Goal: Information Seeking & Learning: Learn about a topic

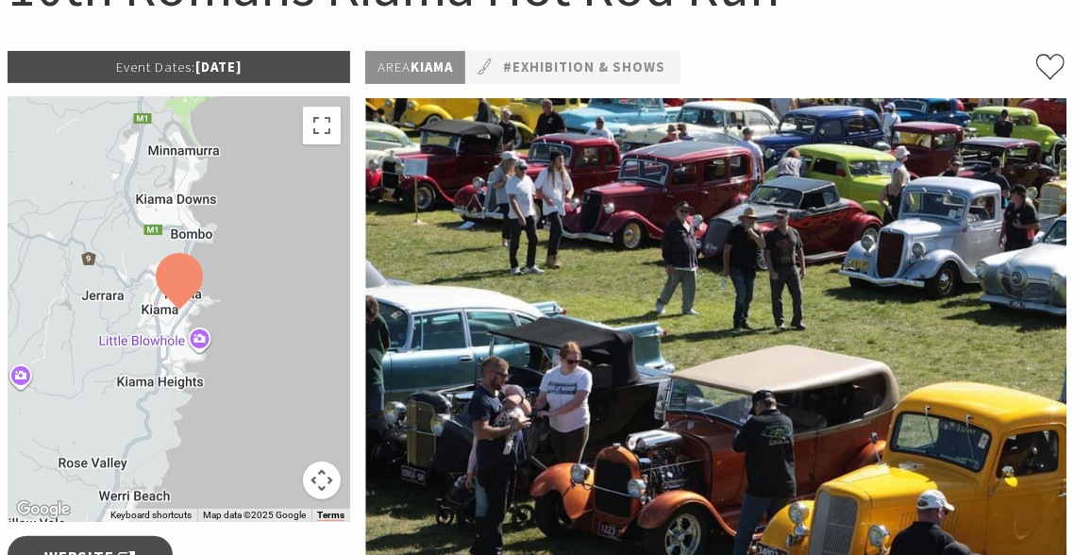
scroll to position [250, 0]
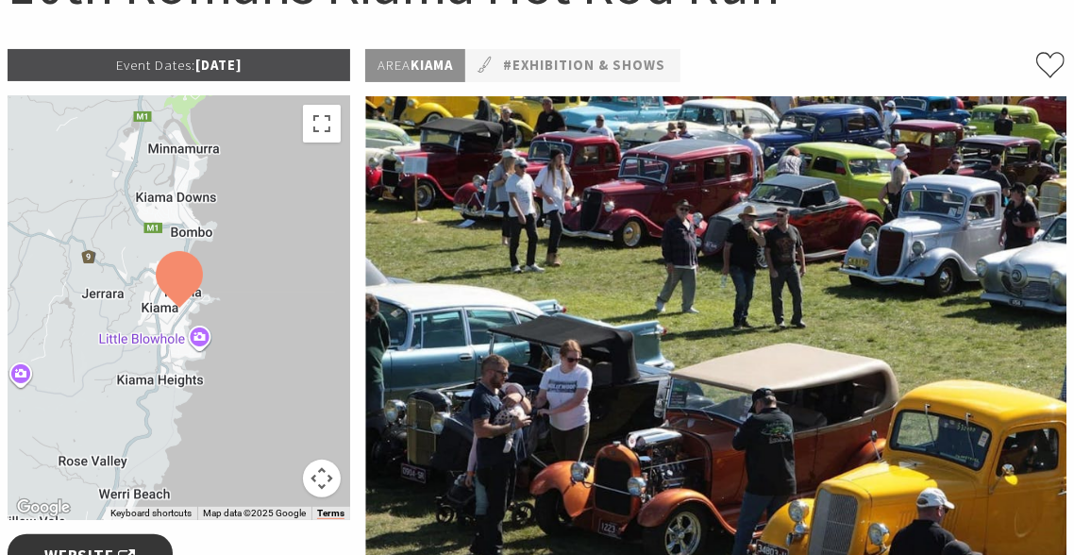
click at [104, 550] on span "Website" at bounding box center [89, 555] width 91 height 25
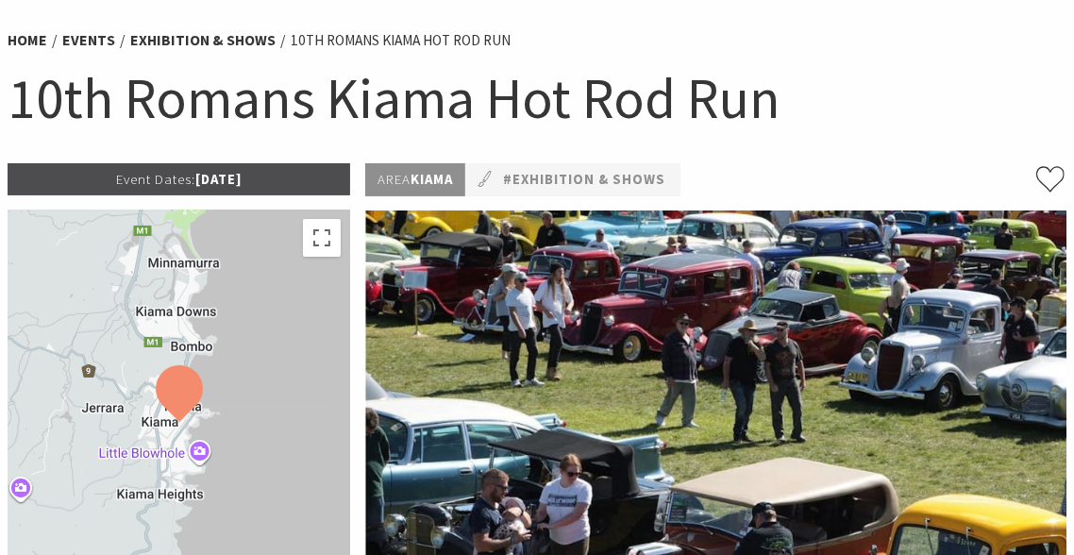
scroll to position [128, 0]
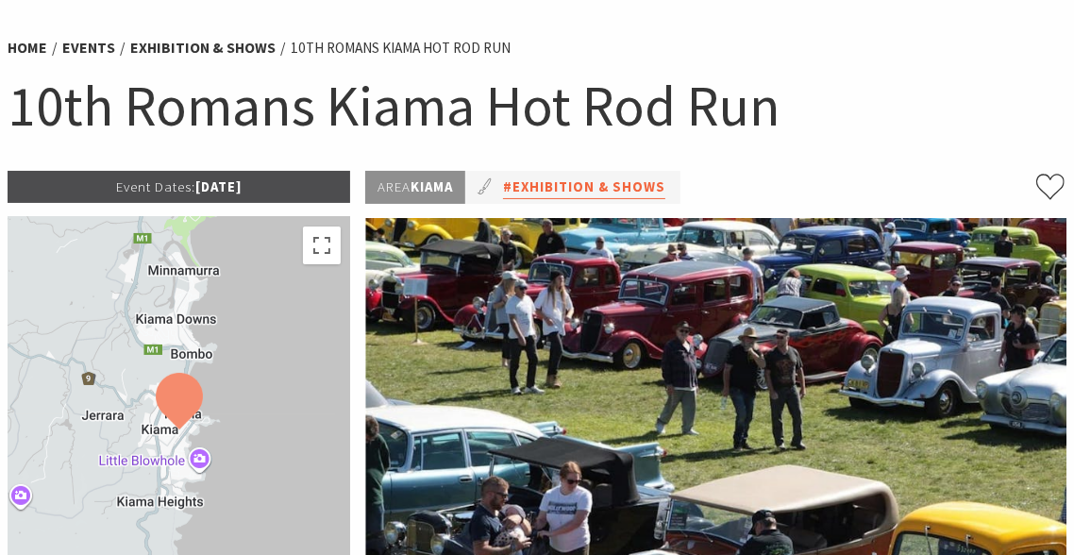
click at [615, 184] on link "#Exhibition & Shows" at bounding box center [584, 187] width 162 height 24
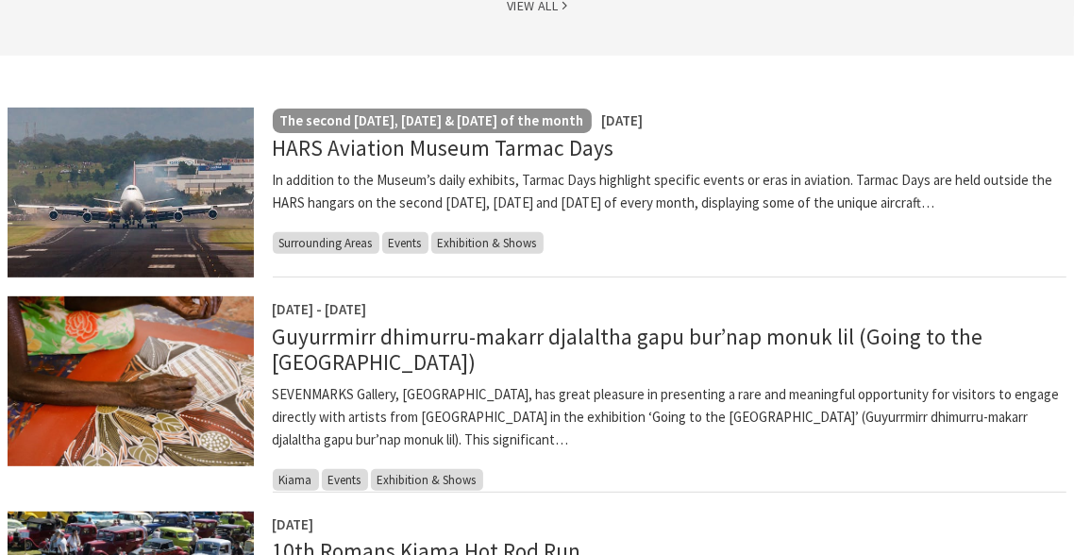
scroll to position [457, 0]
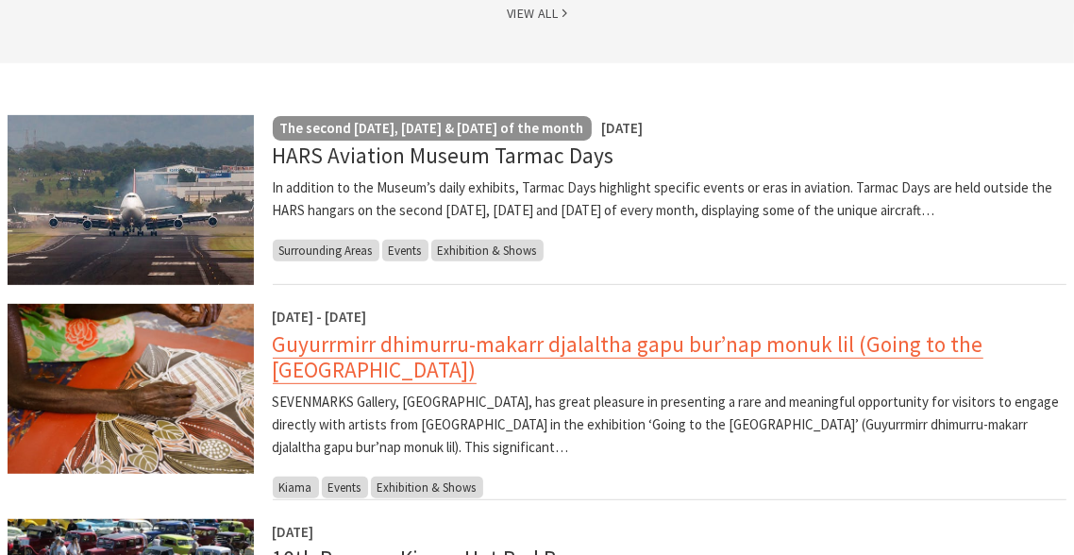
click at [309, 350] on link "Guyurrmirr dhimurru-makarr djalaltha gapu bur’nap monuk lil (Going to the [GEOG…" at bounding box center [628, 357] width 710 height 54
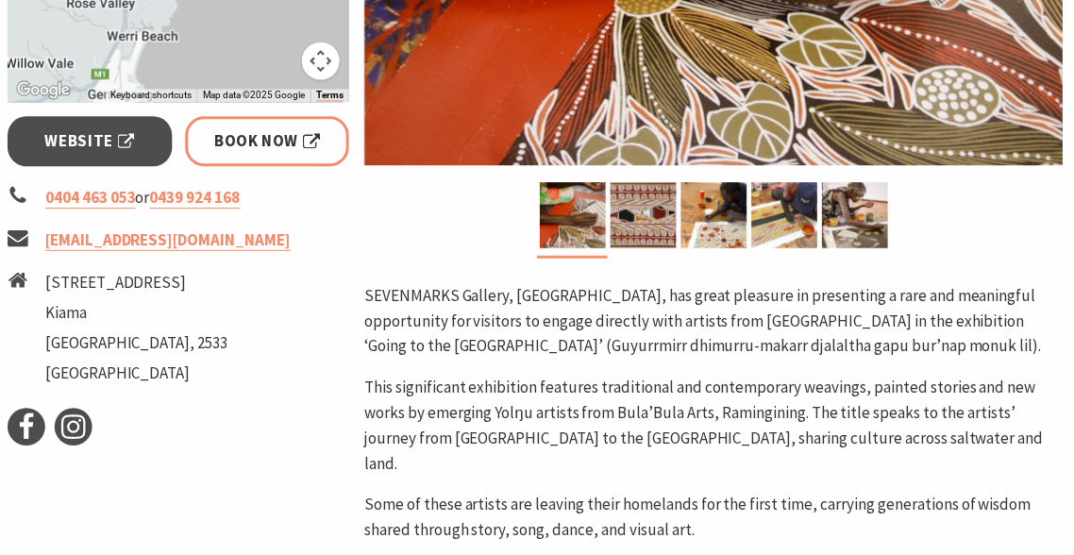
scroll to position [815, 0]
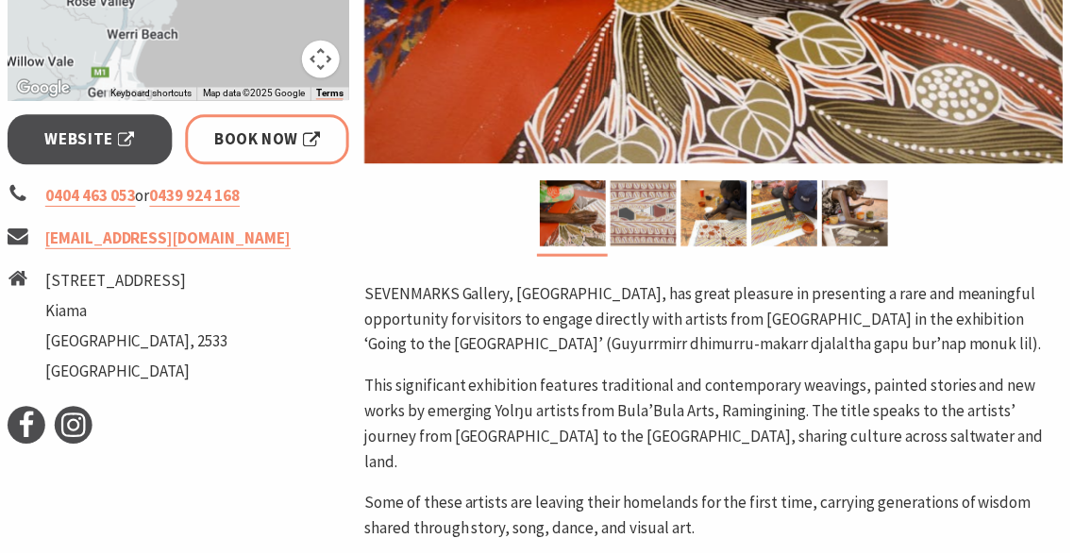
click at [634, 212] on img at bounding box center [645, 214] width 66 height 66
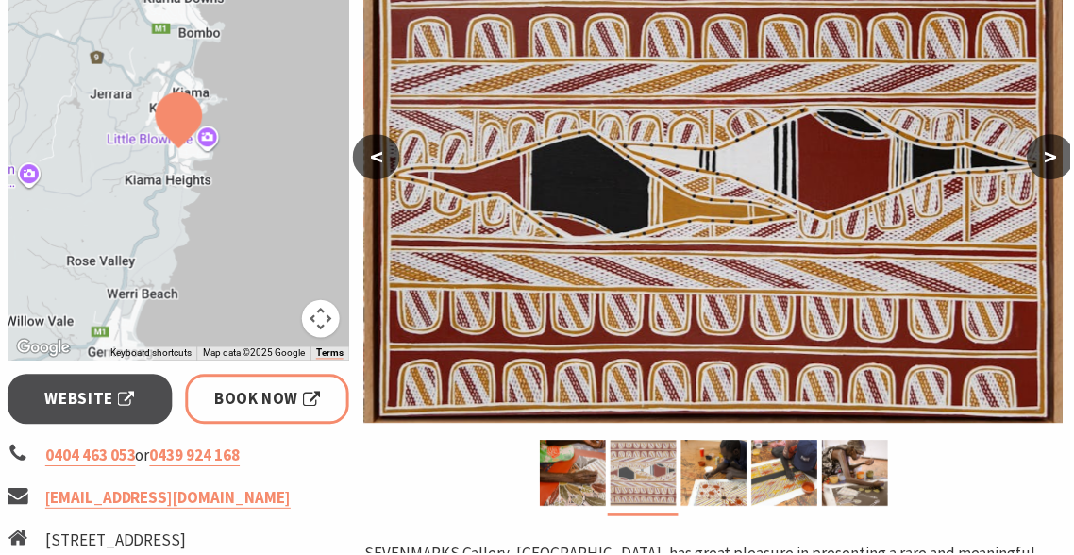
scroll to position [542, 0]
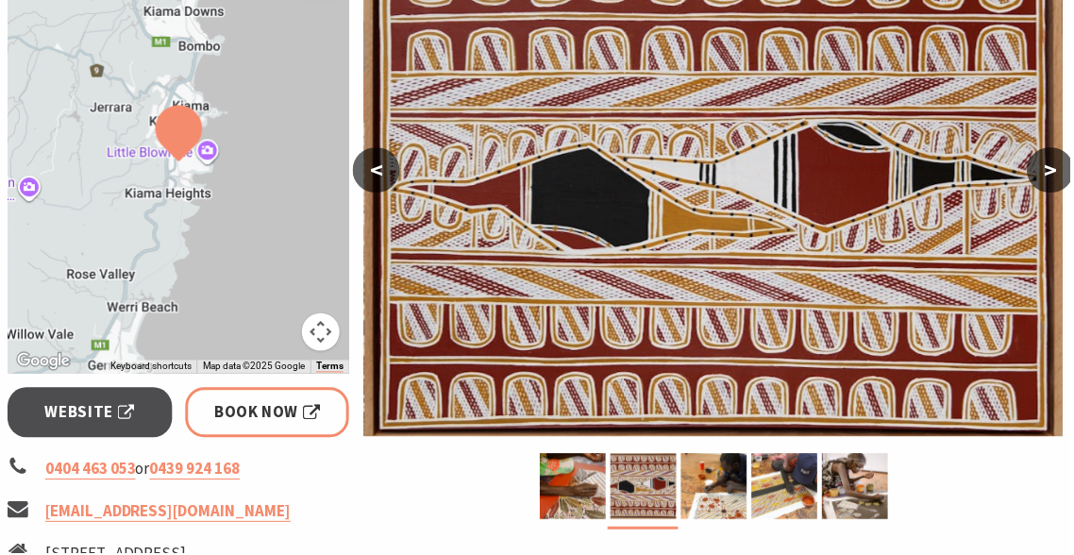
click at [1050, 174] on button ">" at bounding box center [1053, 170] width 47 height 45
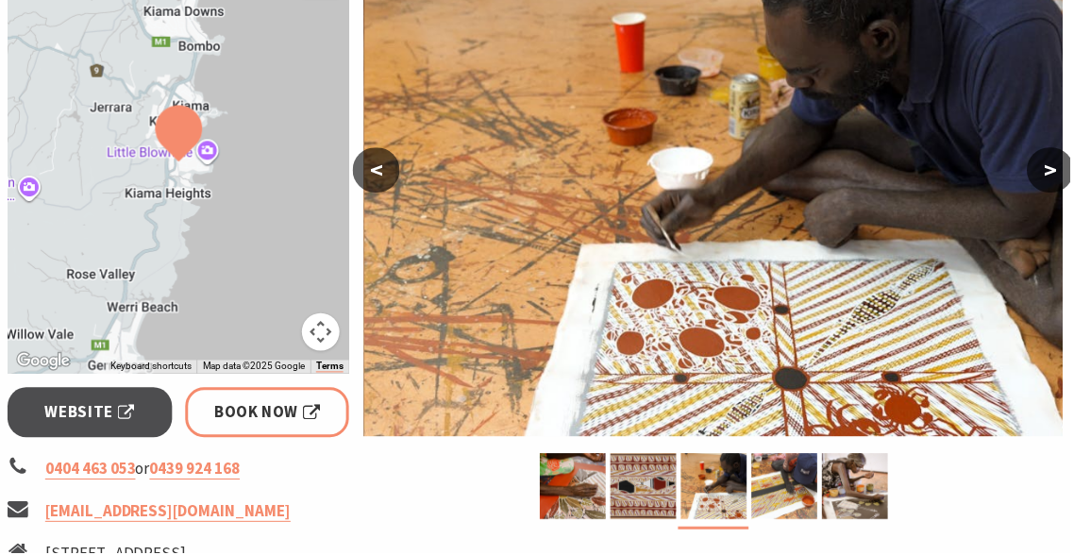
click at [1048, 174] on button ">" at bounding box center [1053, 170] width 47 height 45
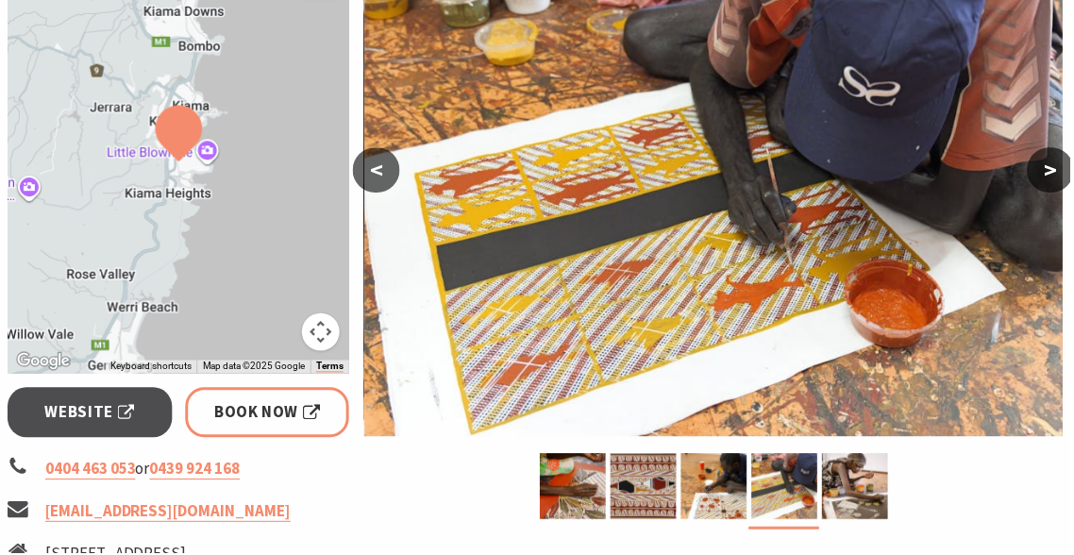
click at [1054, 174] on button ">" at bounding box center [1053, 170] width 47 height 45
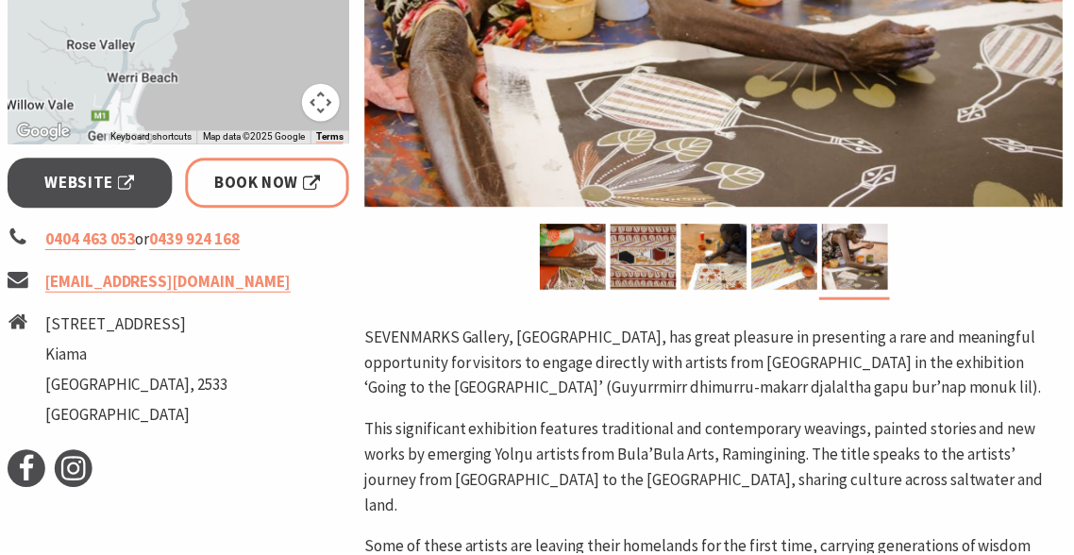
scroll to position [777, 0]
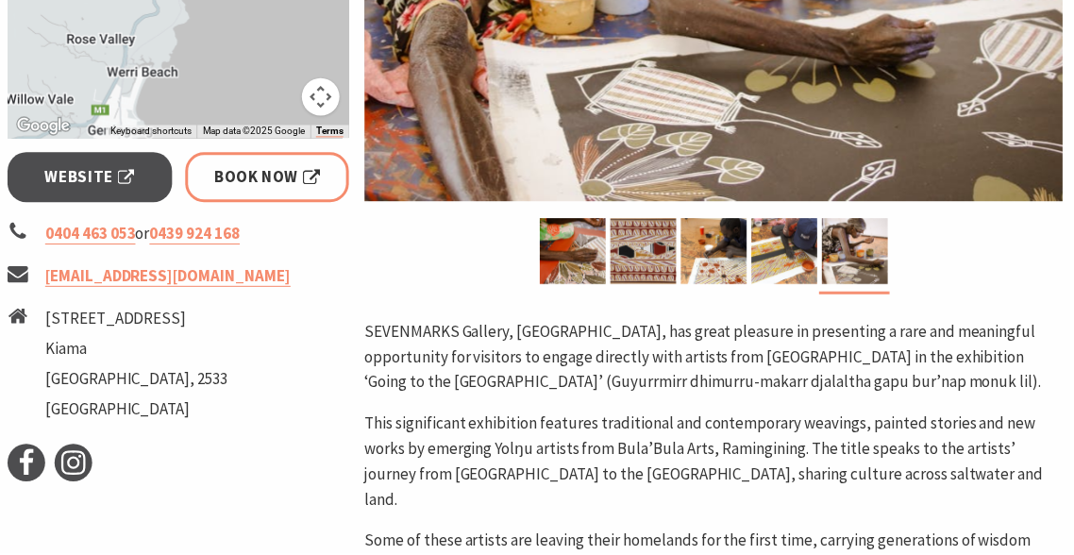
click at [932, 315] on div "Area Kiama #Exhibition & Shows < > SEVENMARKS Gallery, Kiama, has great pleasur…" at bounding box center [716, 378] width 716 height 1420
click at [100, 175] on span "Website" at bounding box center [89, 177] width 91 height 25
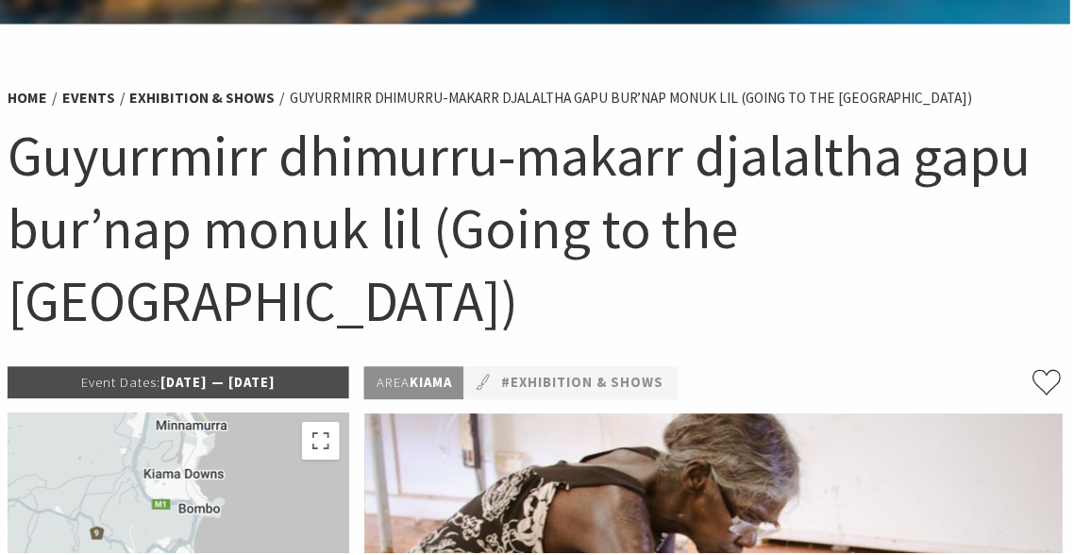
scroll to position [0, 0]
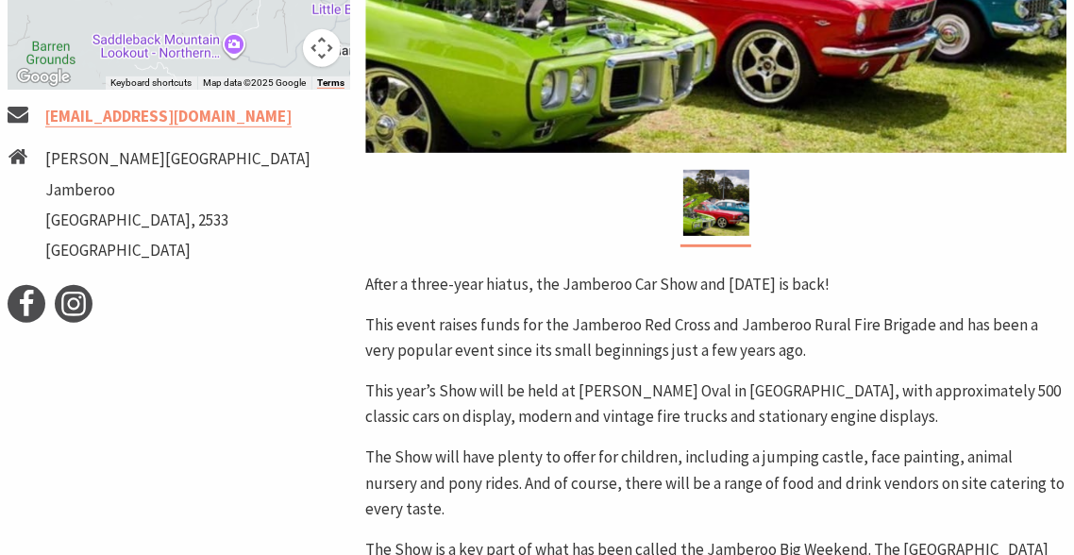
scroll to position [502, 0]
